Goal: Check status

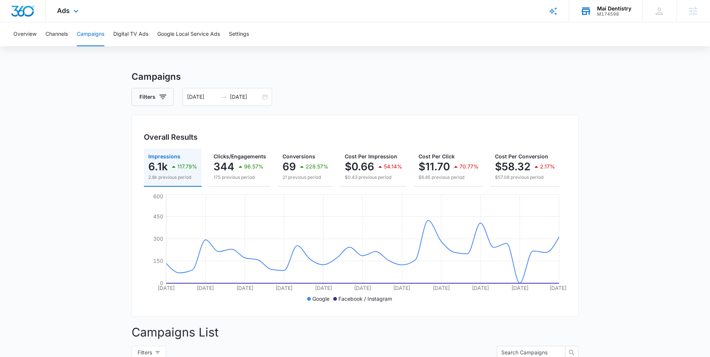
click at [602, 10] on div "Mai Dentistry" at bounding box center [614, 9] width 34 height 6
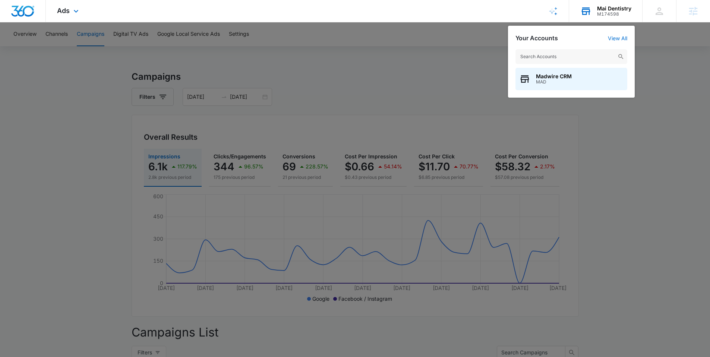
click at [553, 54] on input "text" at bounding box center [572, 56] width 112 height 15
type input "vimhue"
click at [542, 83] on span "M31052" at bounding box center [546, 81] width 20 height 5
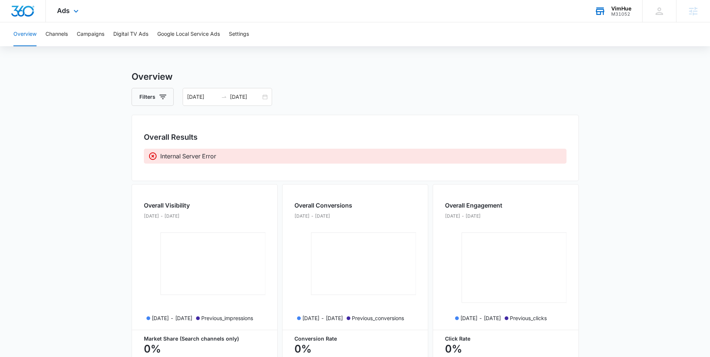
drag, startPoint x: 88, startPoint y: 132, endPoint x: 102, endPoint y: 84, distance: 50.4
click at [88, 132] on main "Overview Filters [DATE] [DATE] Overall Results Internal Server Error Overall Vi…" at bounding box center [355, 256] width 710 height 373
click at [69, 13] on span "Ads" at bounding box center [63, 11] width 13 height 8
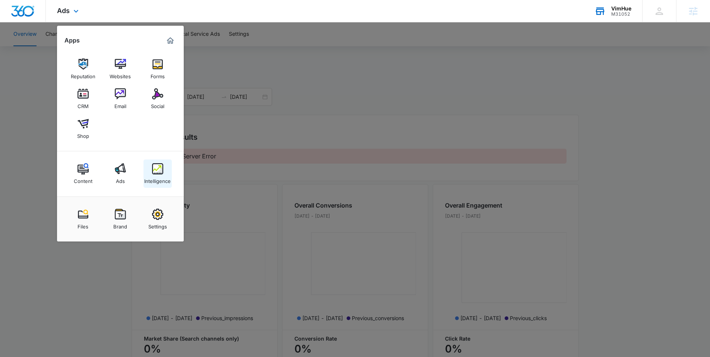
click at [161, 176] on div "Intelligence" at bounding box center [157, 179] width 26 height 10
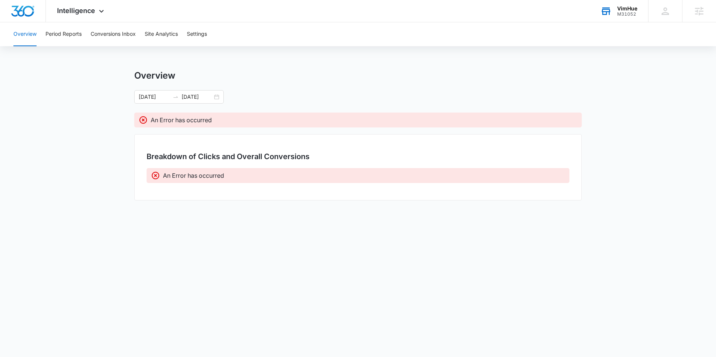
click at [78, 139] on main "Overview [DATE] [DATE] An Error has occurred Breakdown of Clicks and Overall Co…" at bounding box center [358, 140] width 716 height 141
click at [82, 139] on main "Overview [DATE] [DATE] An Error has occurred Breakdown of Clicks and Overall Co…" at bounding box center [358, 140] width 716 height 141
click at [89, 12] on span "Intelligence" at bounding box center [76, 11] width 38 height 8
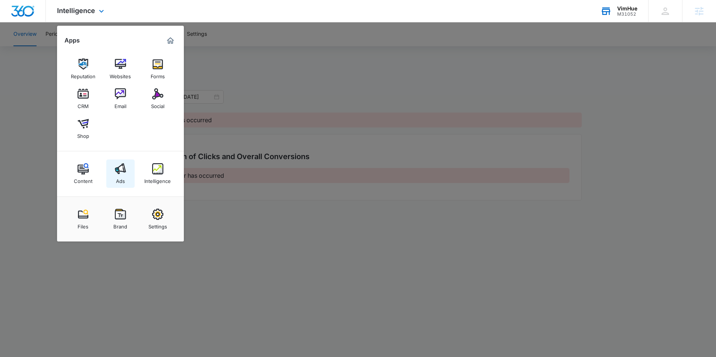
click at [117, 171] on img at bounding box center [120, 168] width 11 height 11
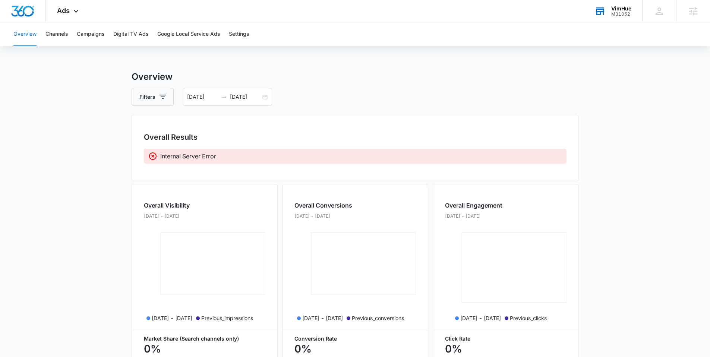
drag, startPoint x: 94, startPoint y: 150, endPoint x: 97, endPoint y: 148, distance: 4.2
click at [94, 149] on main "Overview Filters [DATE] [DATE] Overall Results Internal Server Error Overall Vi…" at bounding box center [355, 256] width 710 height 373
